Goal: Feedback & Contribution: Submit feedback/report problem

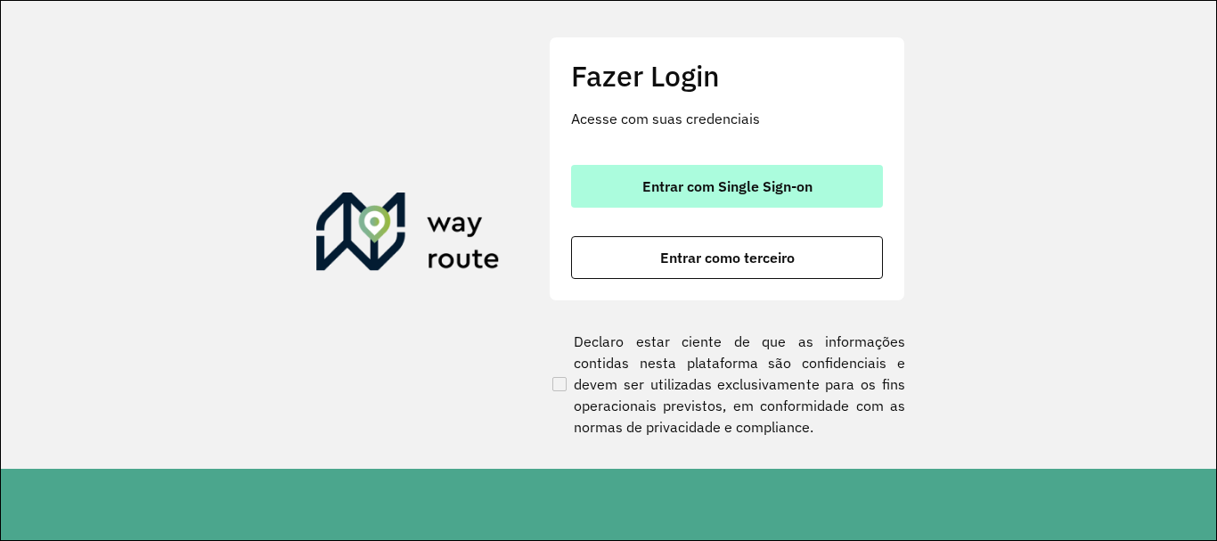
drag, startPoint x: 764, startPoint y: 152, endPoint x: 763, endPoint y: 171, distance: 18.7
click at [764, 154] on div "Fazer Login Acesse com suas credenciais Entrar com Single Sign-on Entrar como t…" at bounding box center [727, 169] width 356 height 264
click at [763, 171] on button "Entrar com Single Sign-on" at bounding box center [727, 186] width 312 height 43
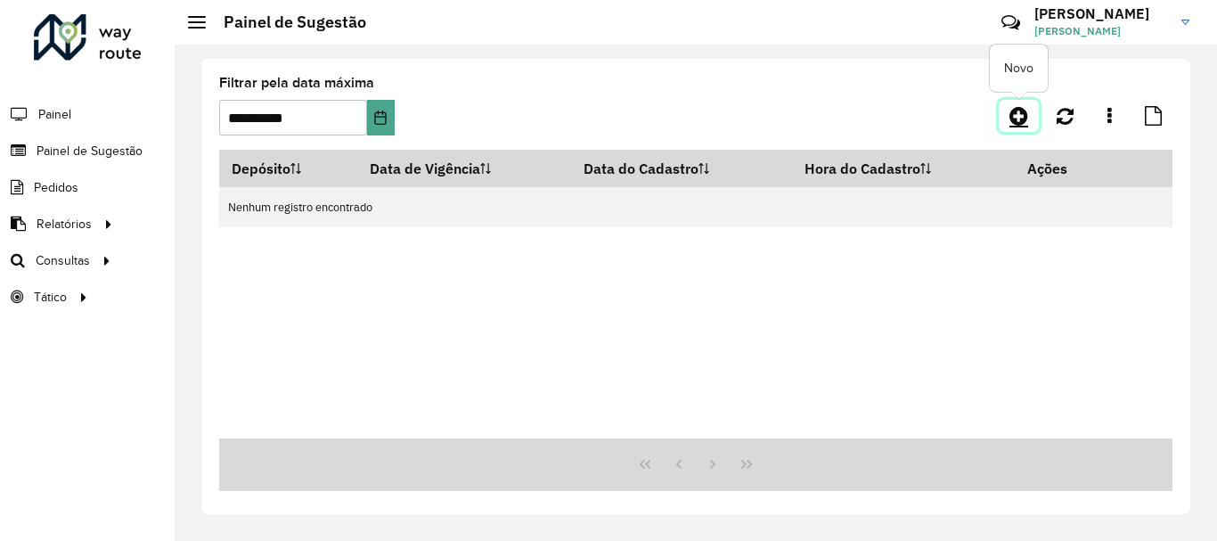
click at [1021, 107] on icon at bounding box center [1018, 115] width 19 height 21
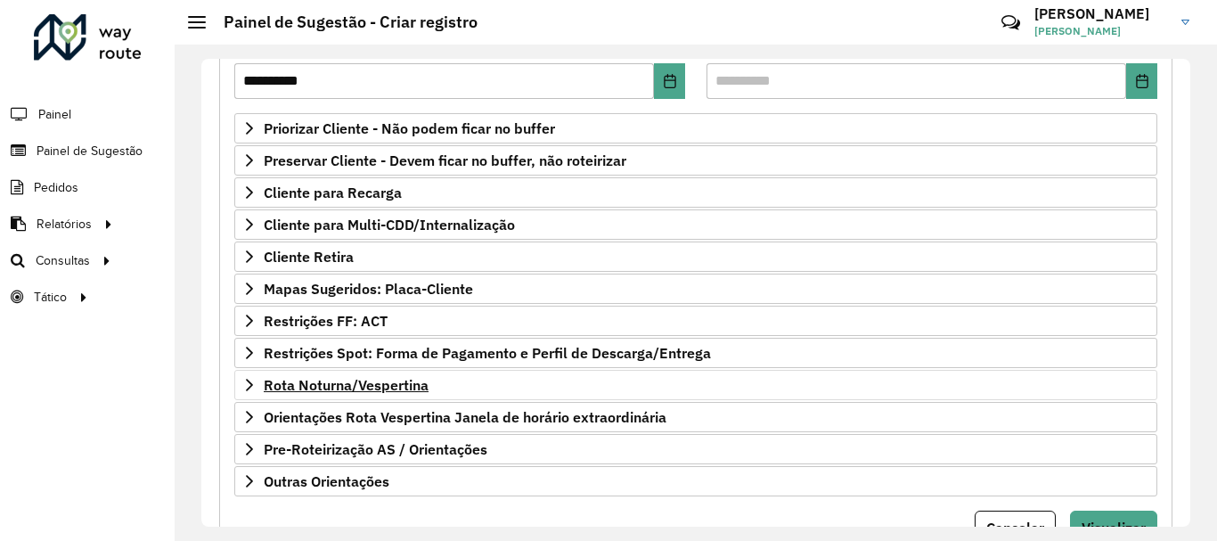
scroll to position [347, 0]
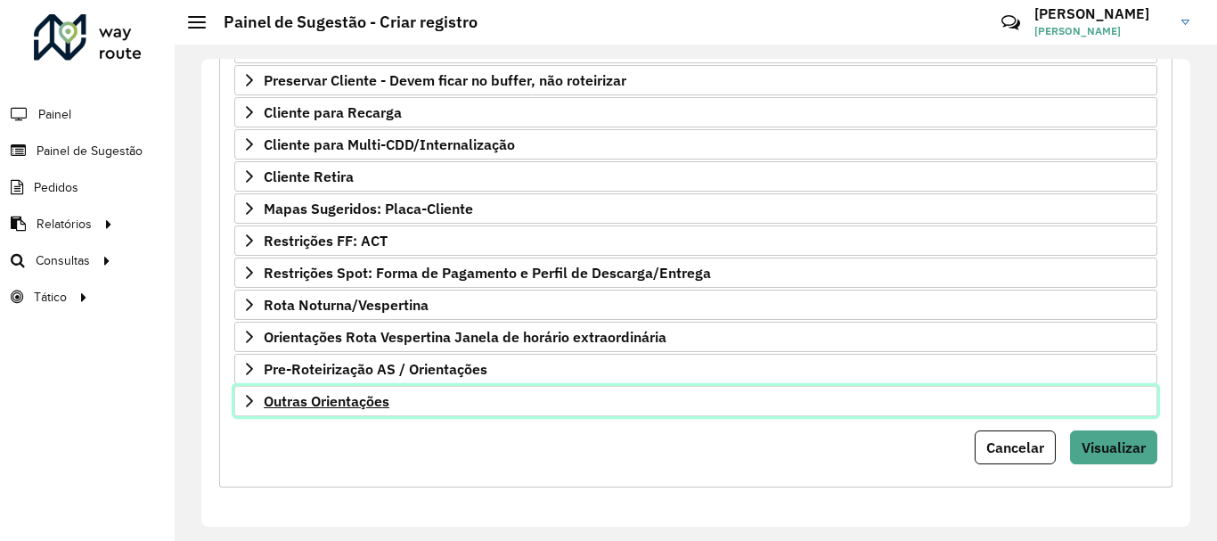
click at [416, 407] on link "Outras Orientações" at bounding box center [695, 401] width 923 height 30
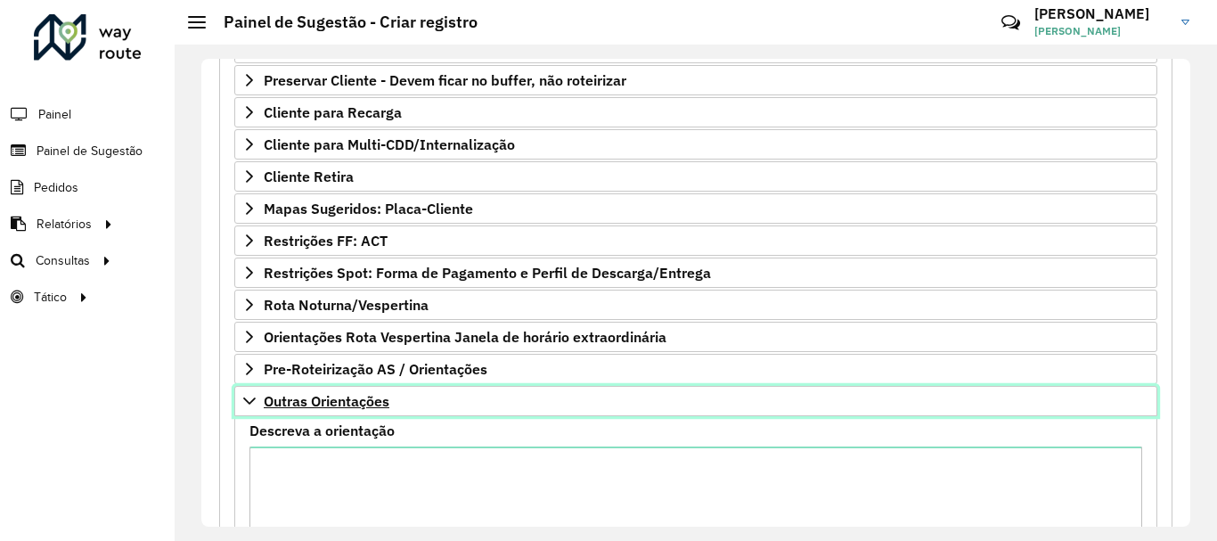
scroll to position [437, 0]
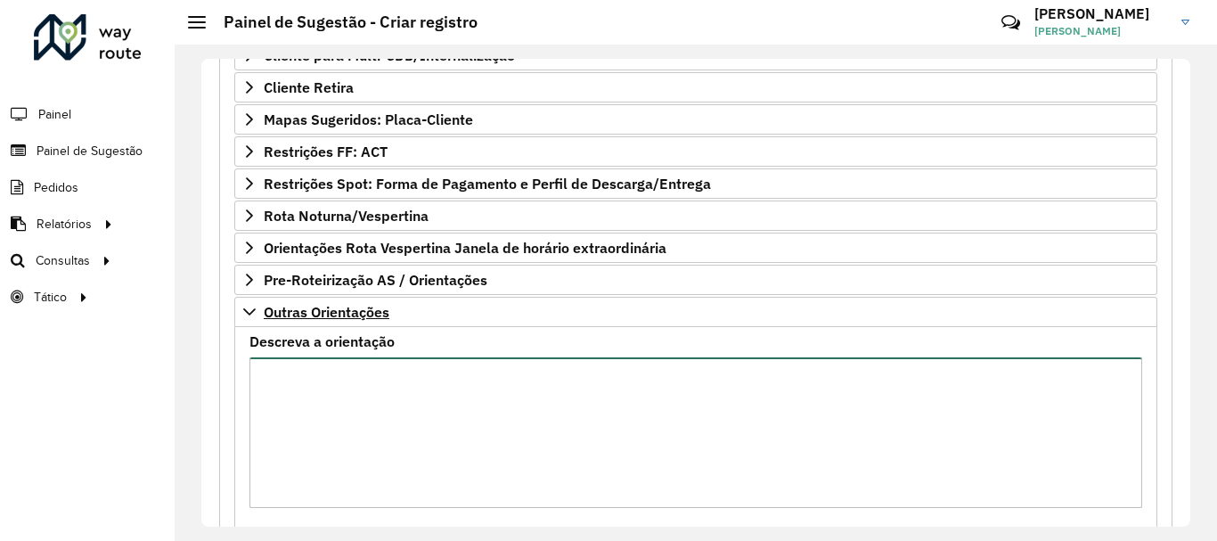
click at [415, 401] on textarea "Descreva a orientação" at bounding box center [695, 432] width 893 height 151
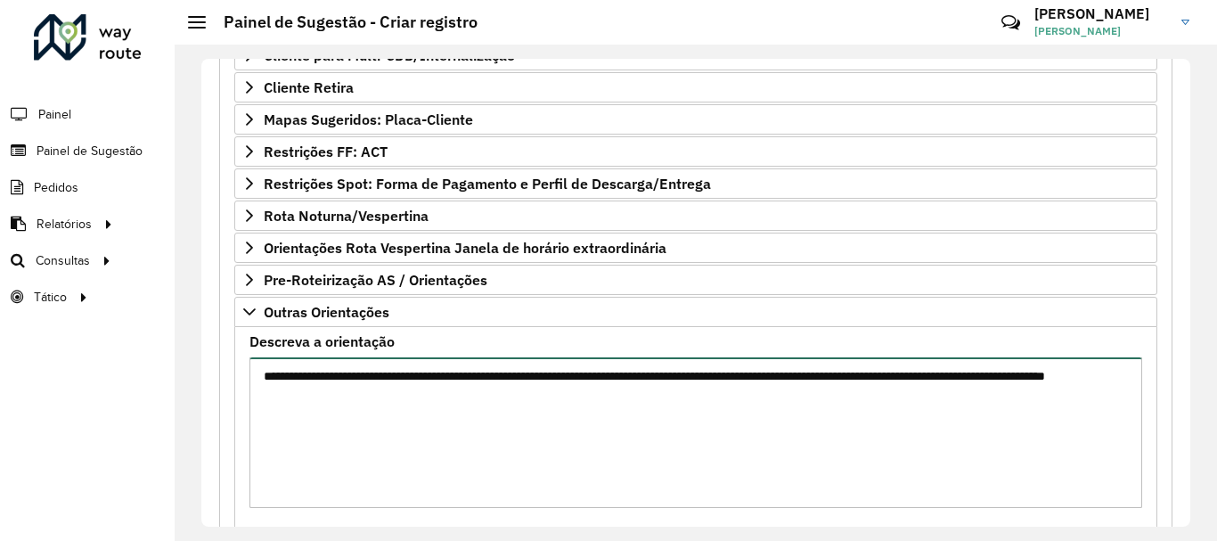
scroll to position [551, 0]
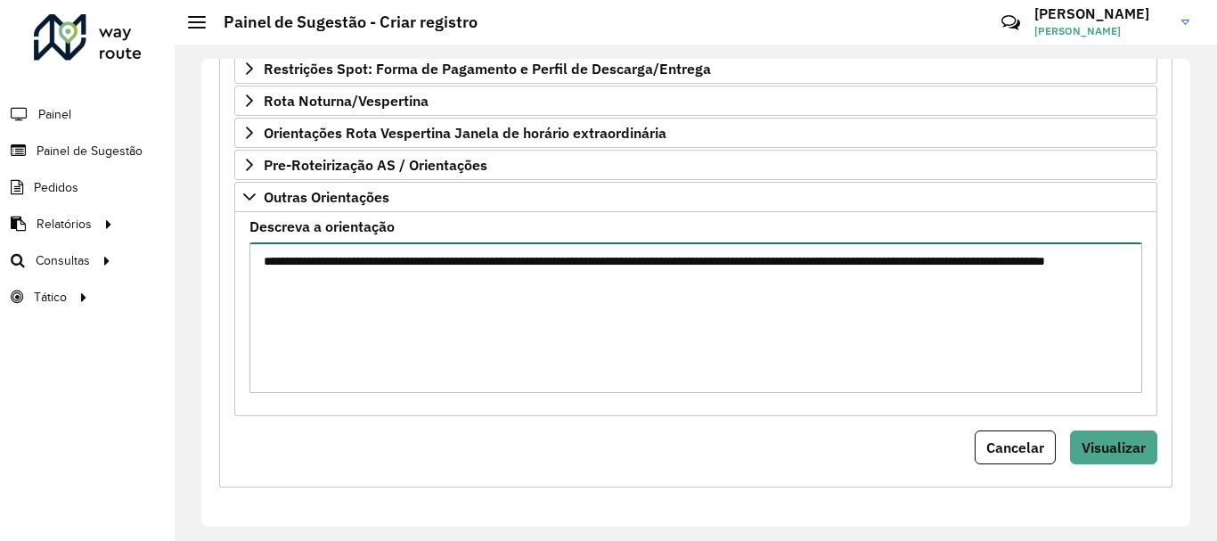
click at [518, 348] on textarea "**********" at bounding box center [695, 317] width 893 height 151
type textarea "**********"
